Goal: Find specific page/section: Find specific page/section

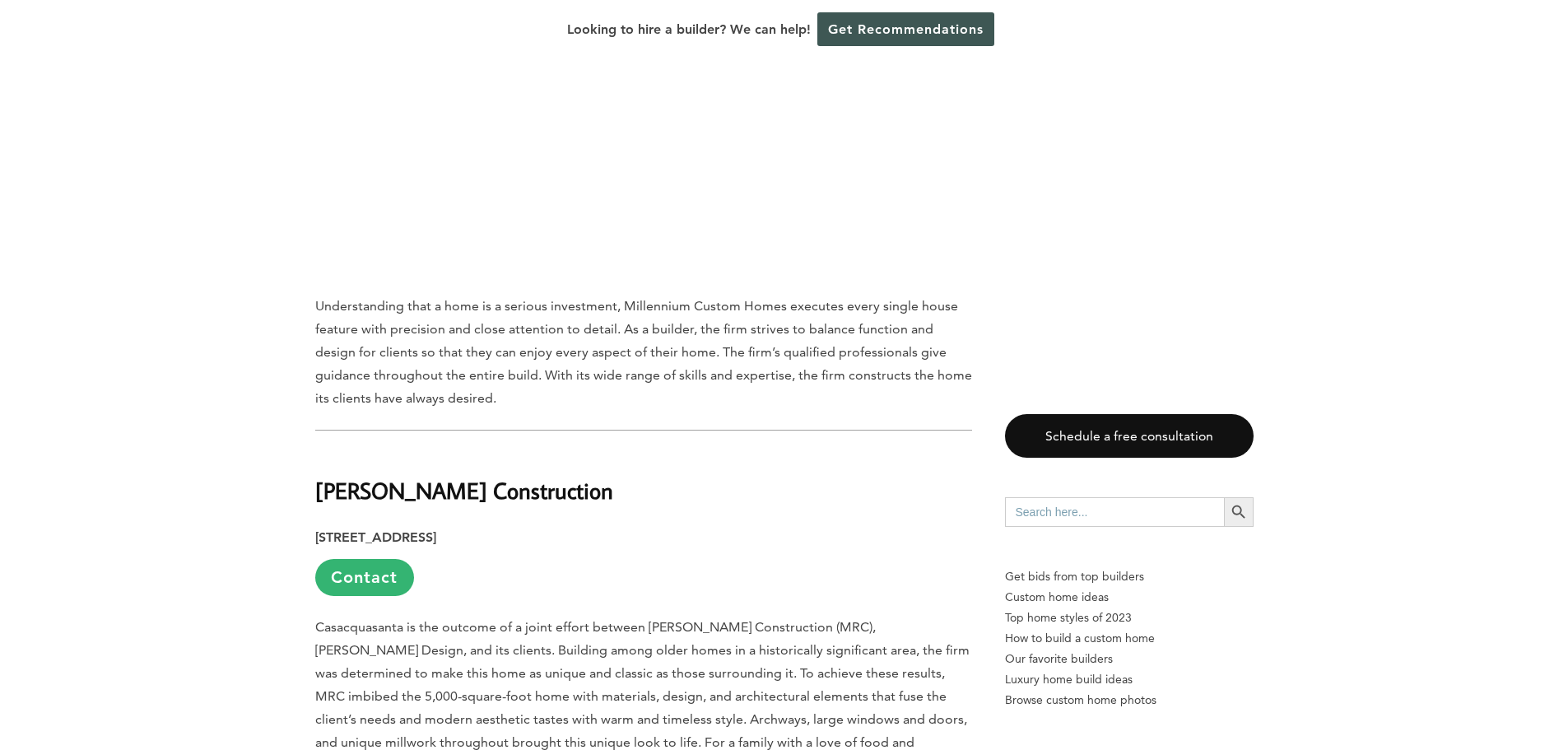
scroll to position [1893, 0]
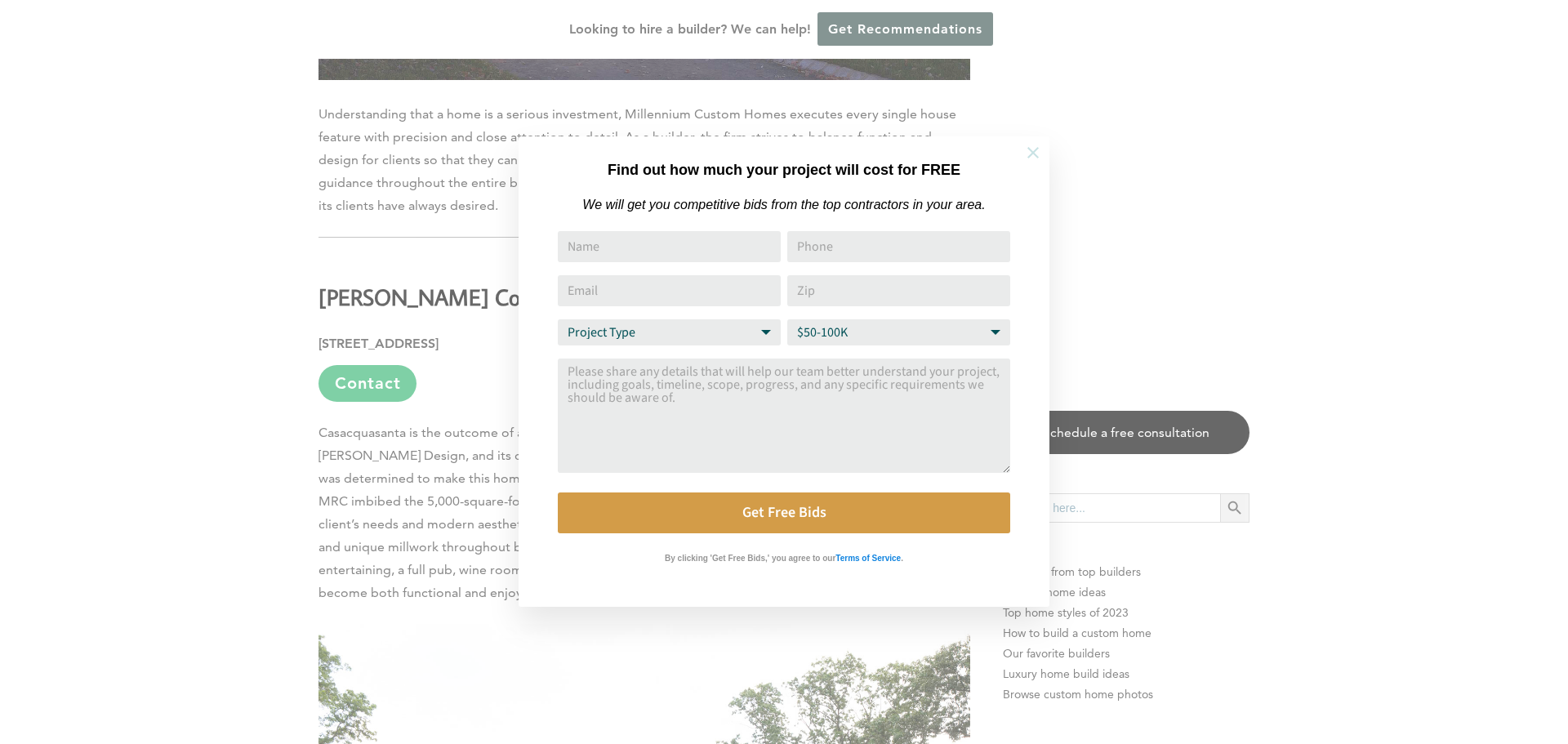
click at [1032, 158] on icon at bounding box center [1033, 152] width 18 height 18
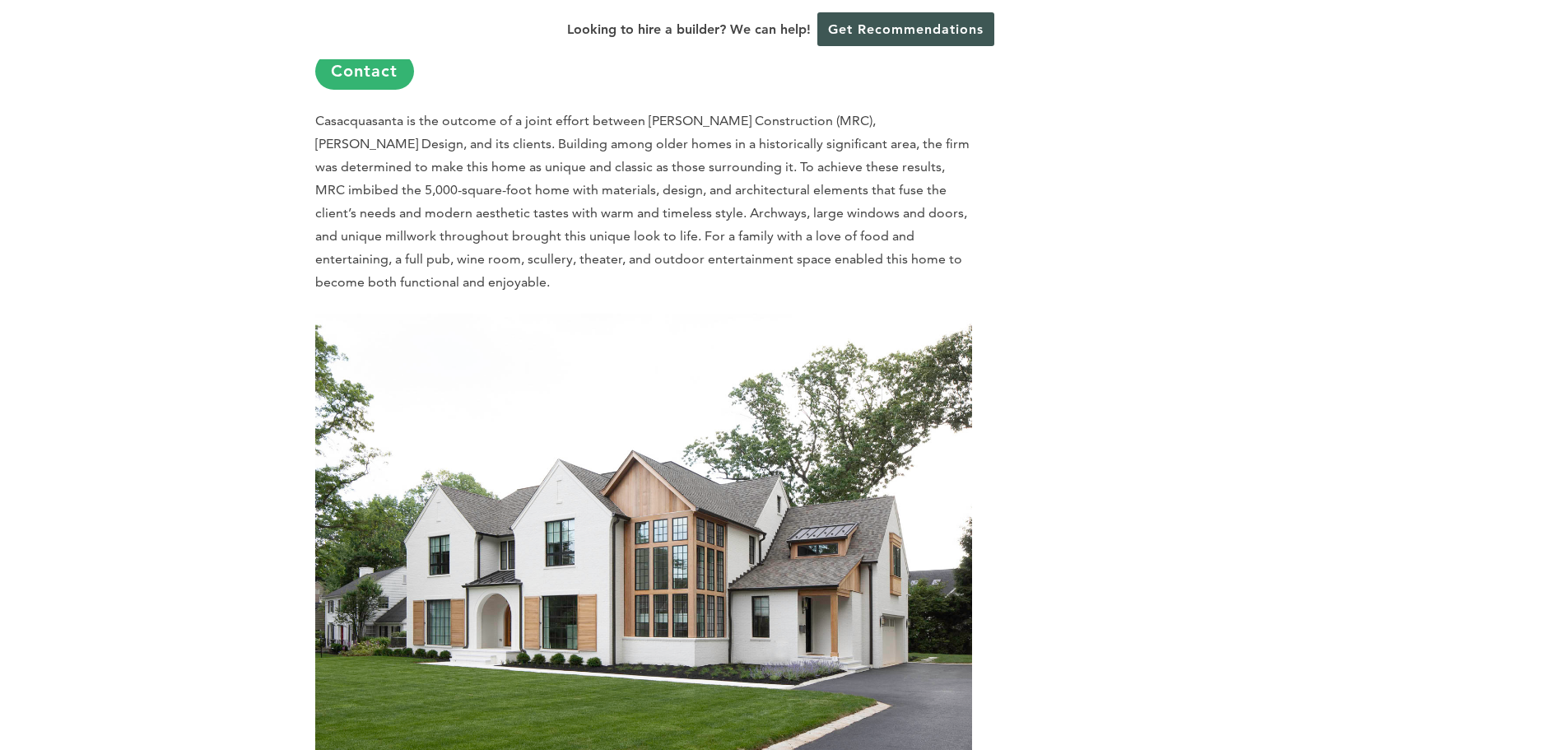
scroll to position [0, 0]
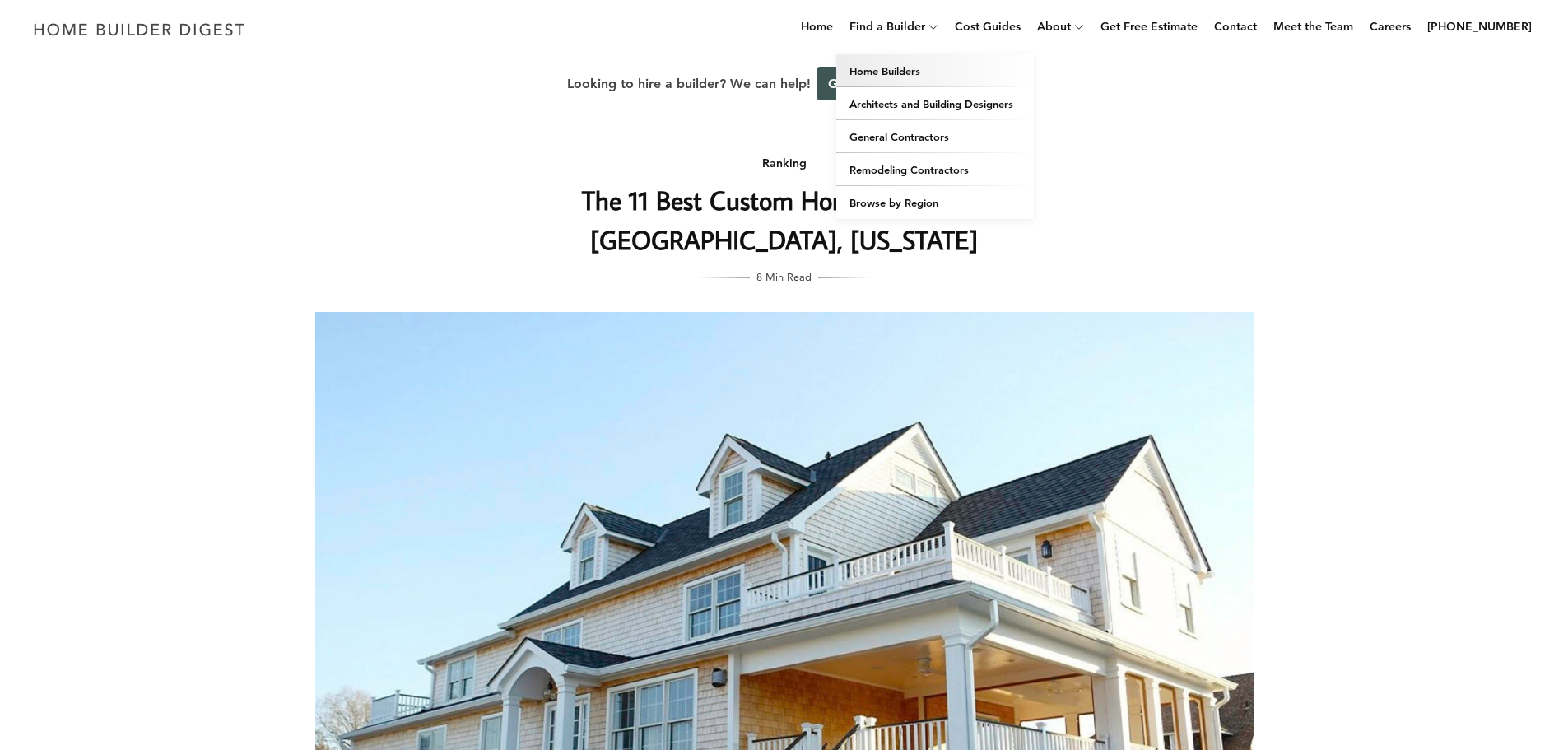
click at [929, 70] on link "Home Builders" at bounding box center [935, 70] width 197 height 33
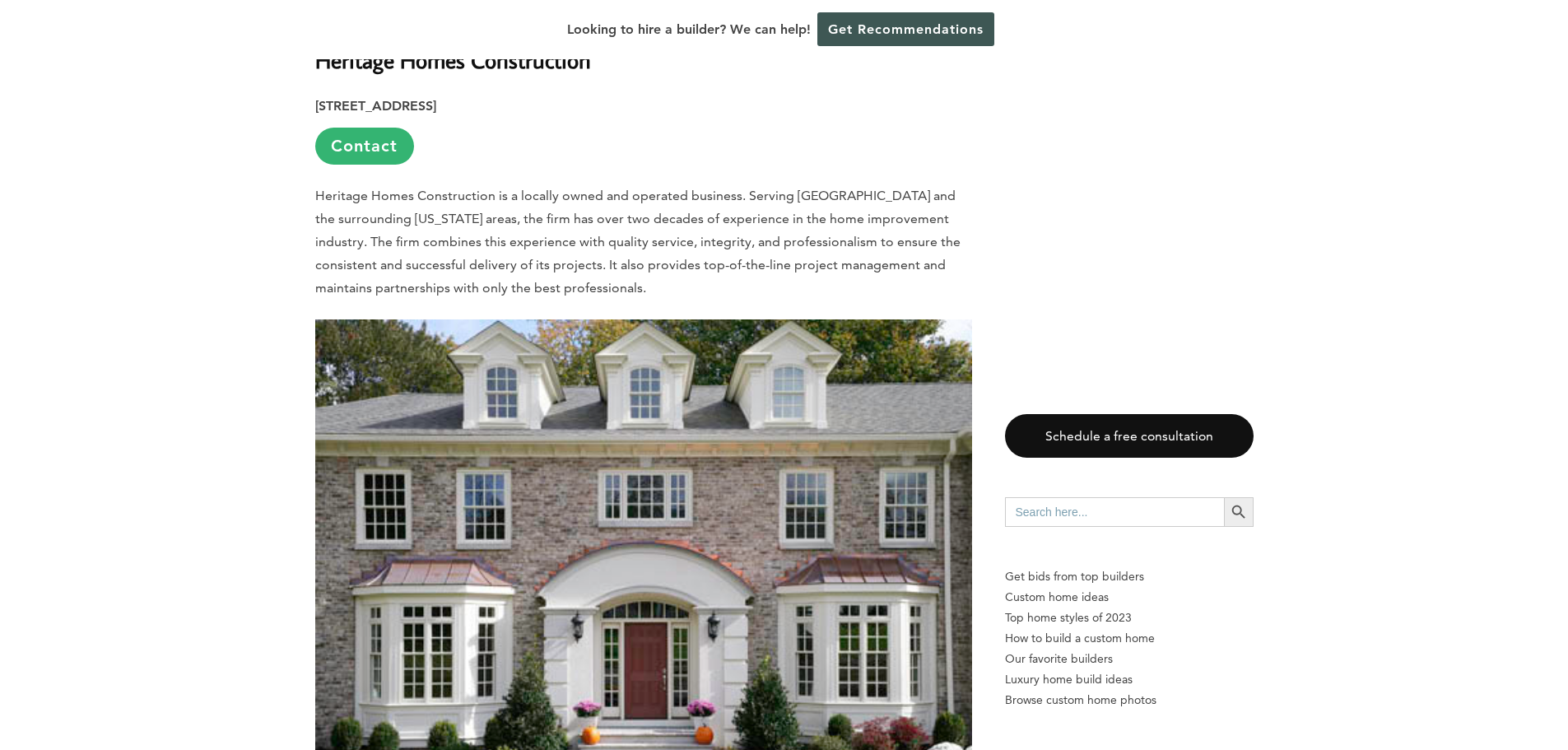
scroll to position [8970, 0]
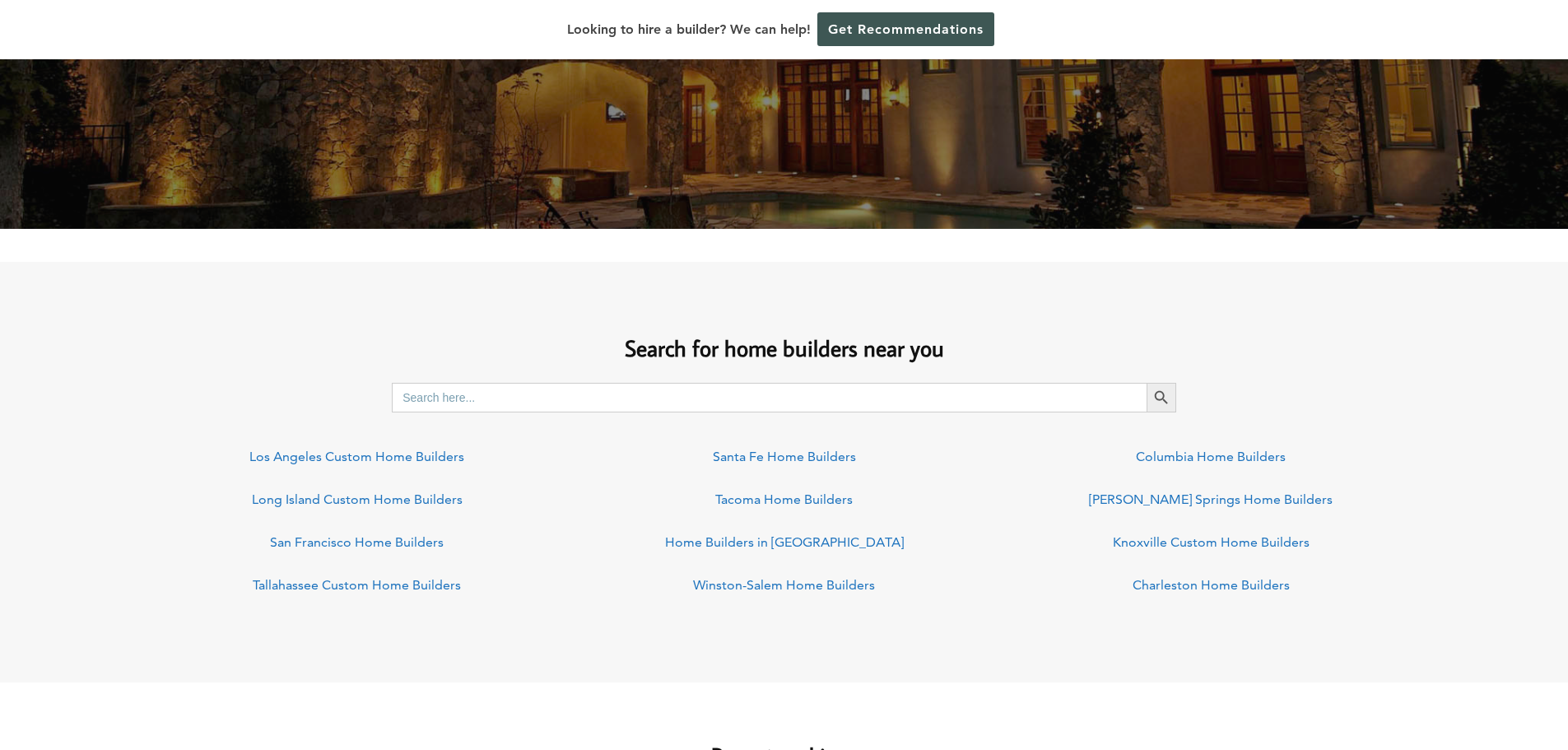
scroll to position [1070, 0]
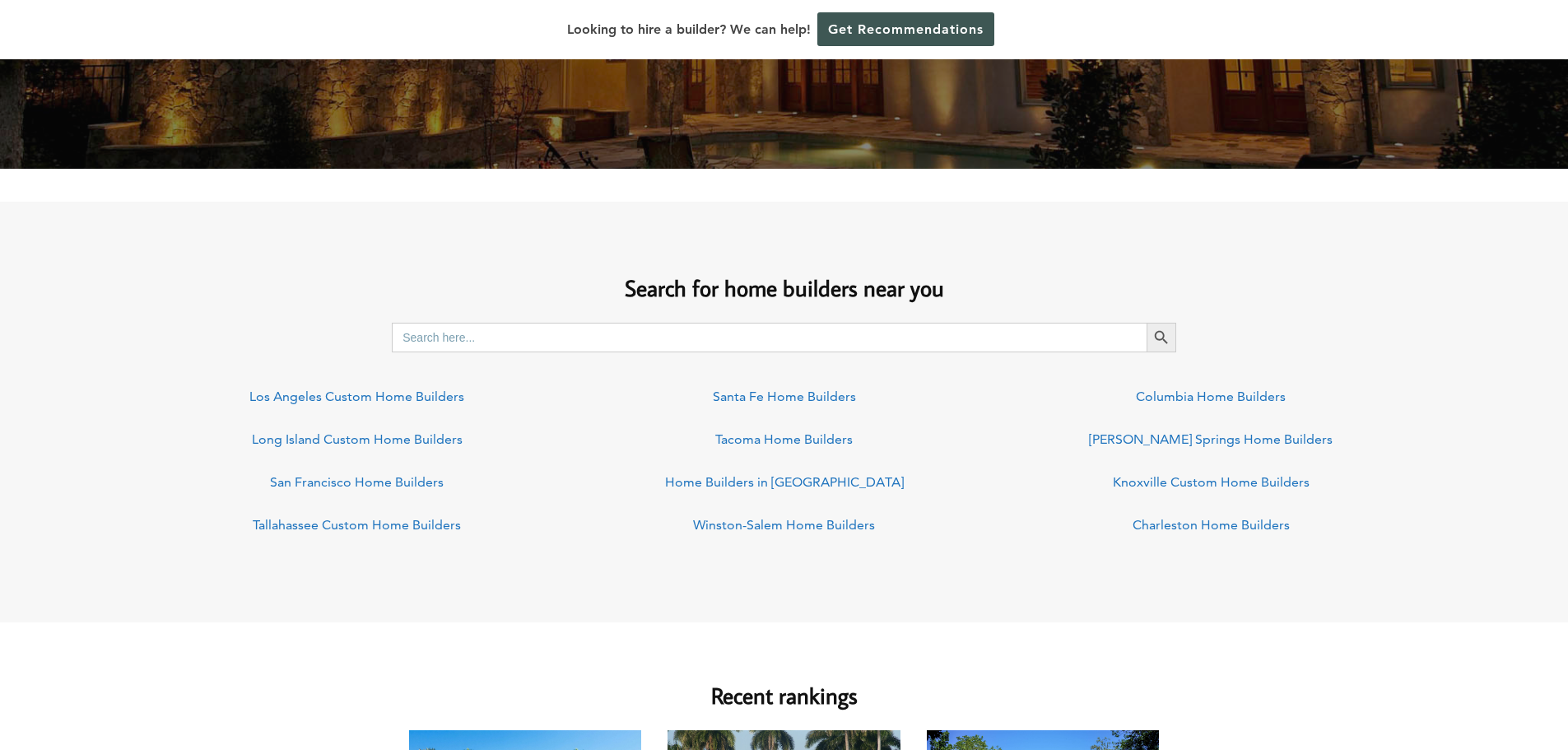
click at [425, 343] on input "Search for:" at bounding box center [769, 338] width 754 height 30
type input "s"
type input "millburn [US_STATE]"
click at [1147, 323] on button "Search Button" at bounding box center [1162, 338] width 30 height 30
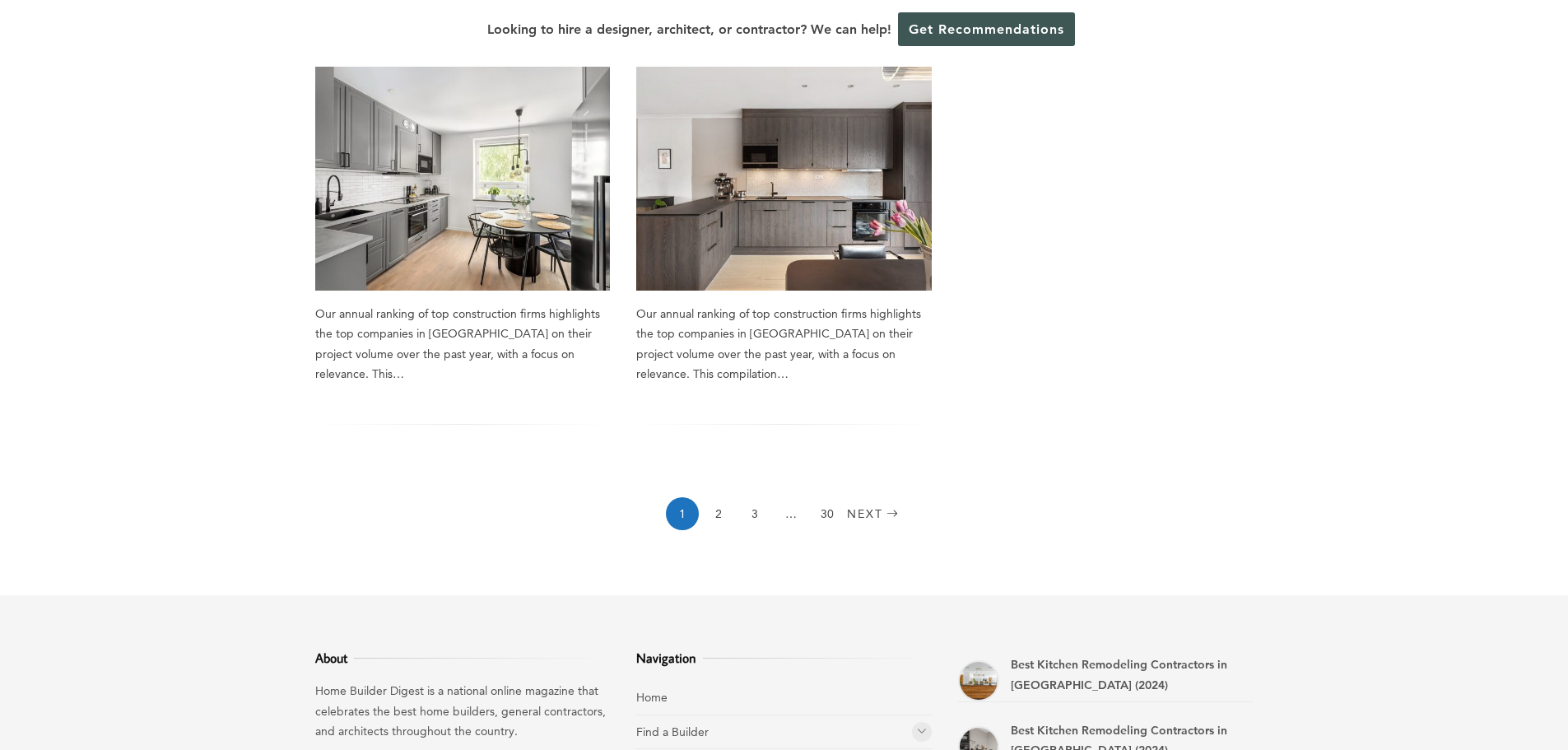
scroll to position [1482, 0]
